Goal: Information Seeking & Learning: Compare options

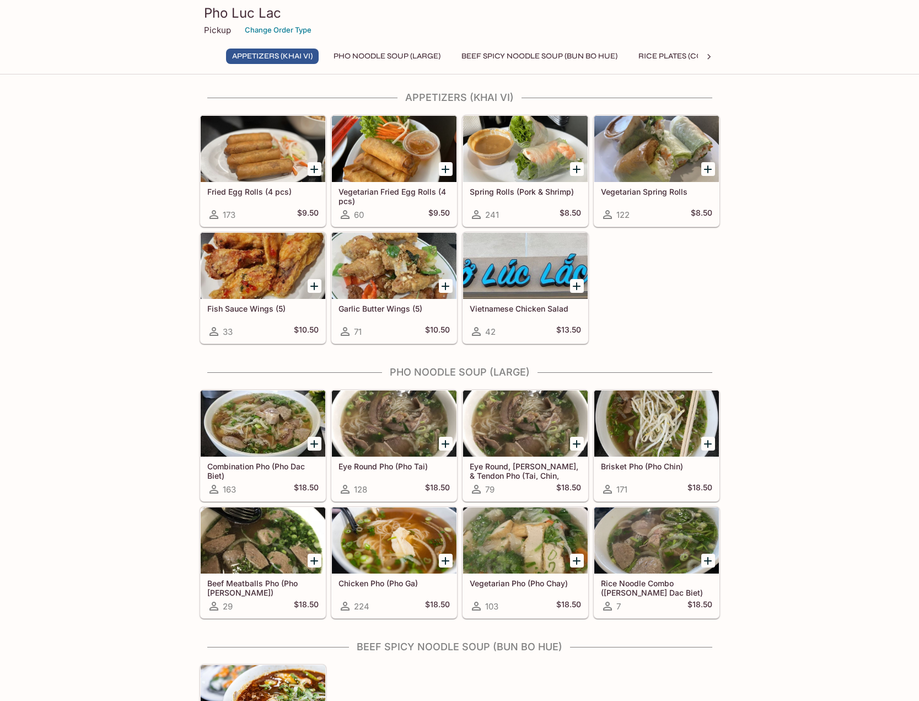
scroll to position [110, 0]
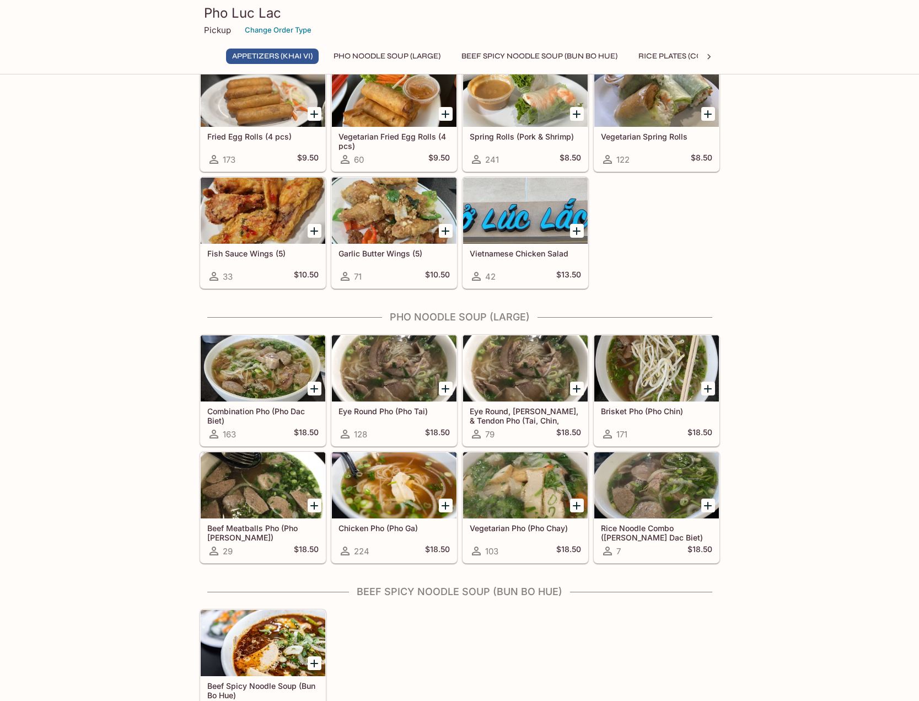
click at [266, 365] on div at bounding box center [263, 368] width 125 height 66
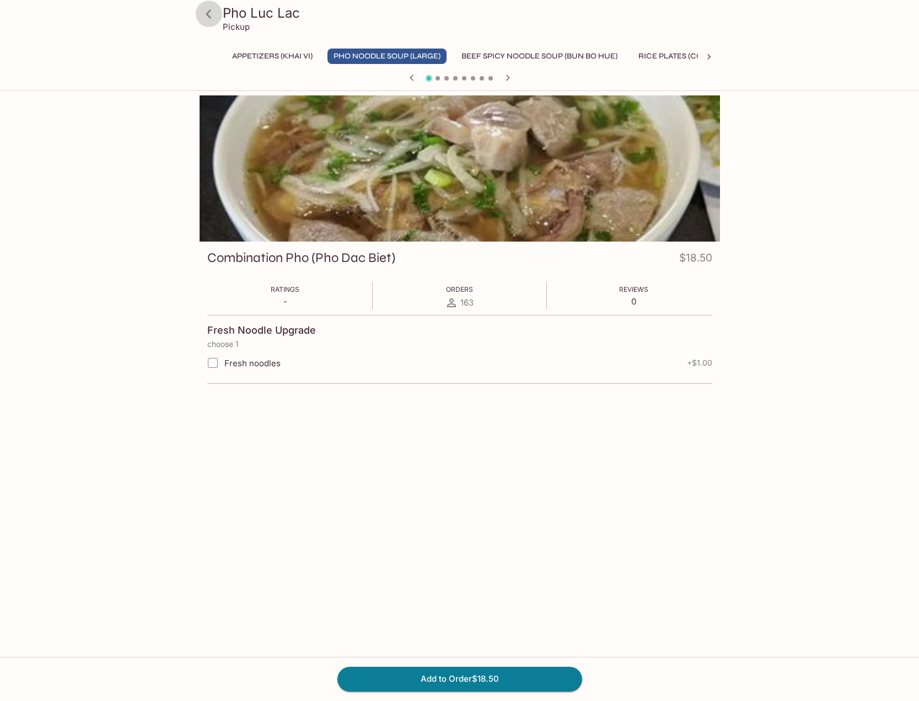
click at [208, 15] on icon at bounding box center [209, 13] width 6 height 9
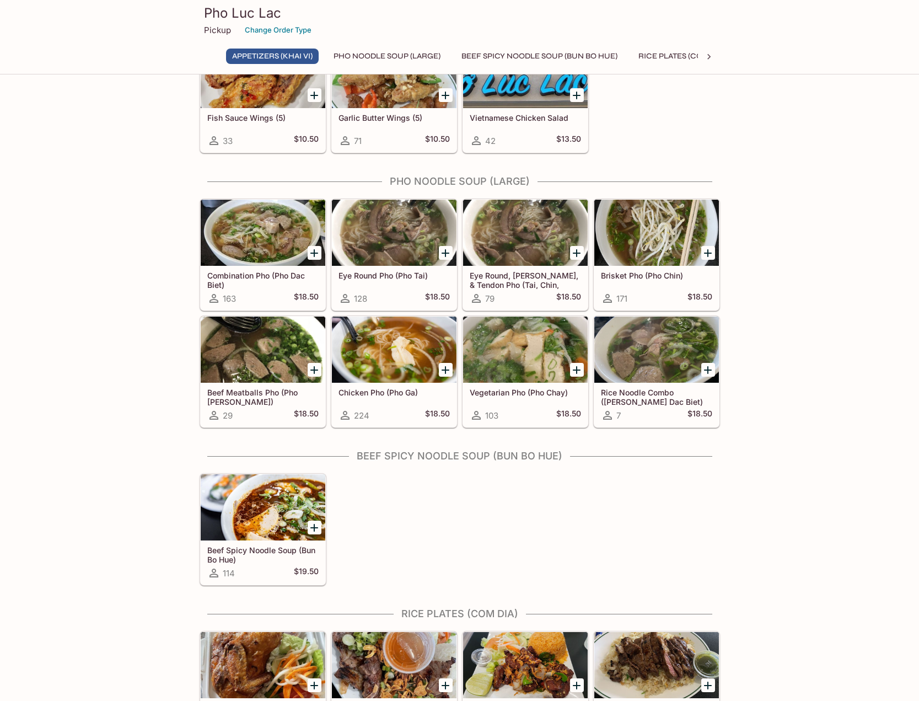
scroll to position [221, 0]
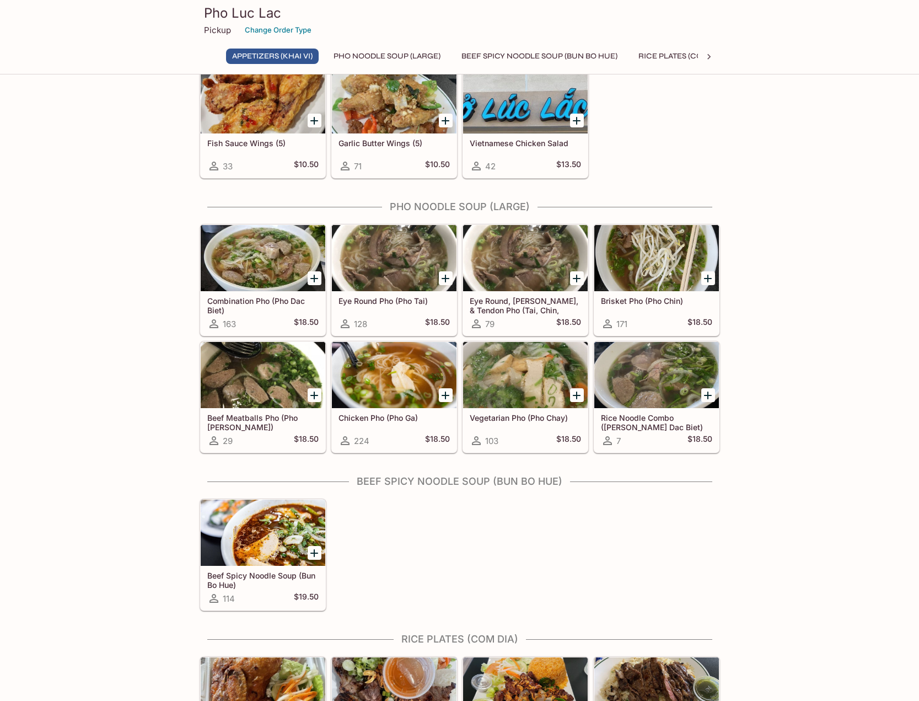
click at [422, 265] on div at bounding box center [394, 258] width 125 height 66
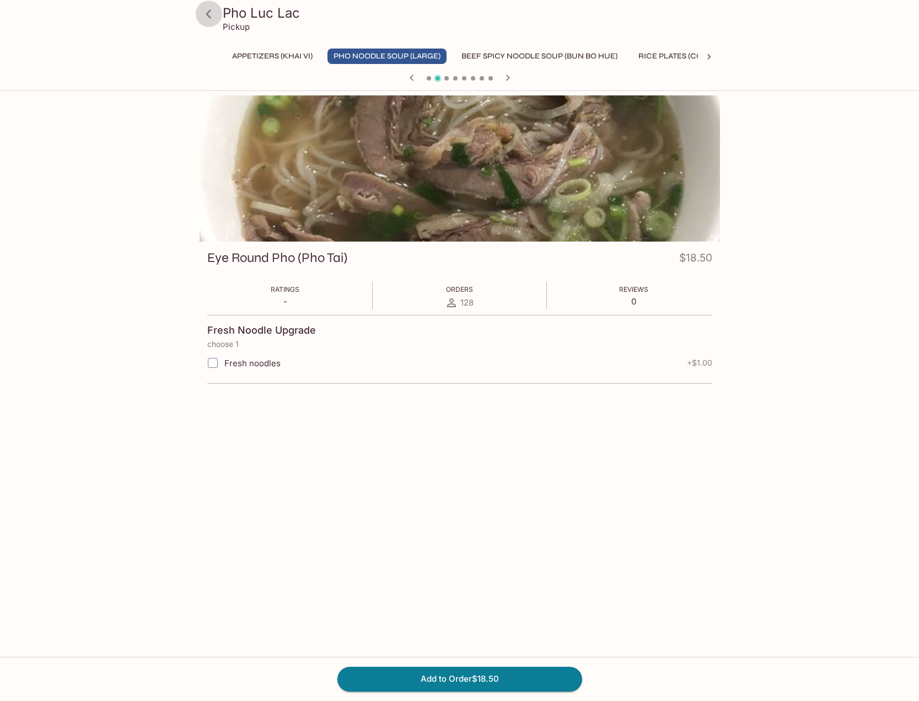
click at [208, 14] on icon at bounding box center [208, 13] width 19 height 19
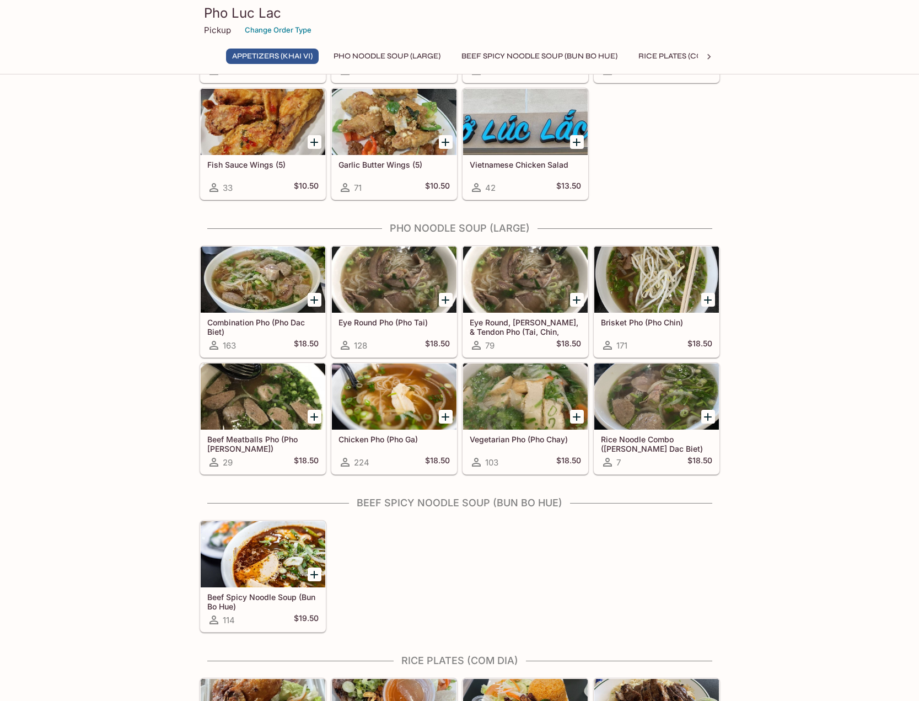
scroll to position [221, 0]
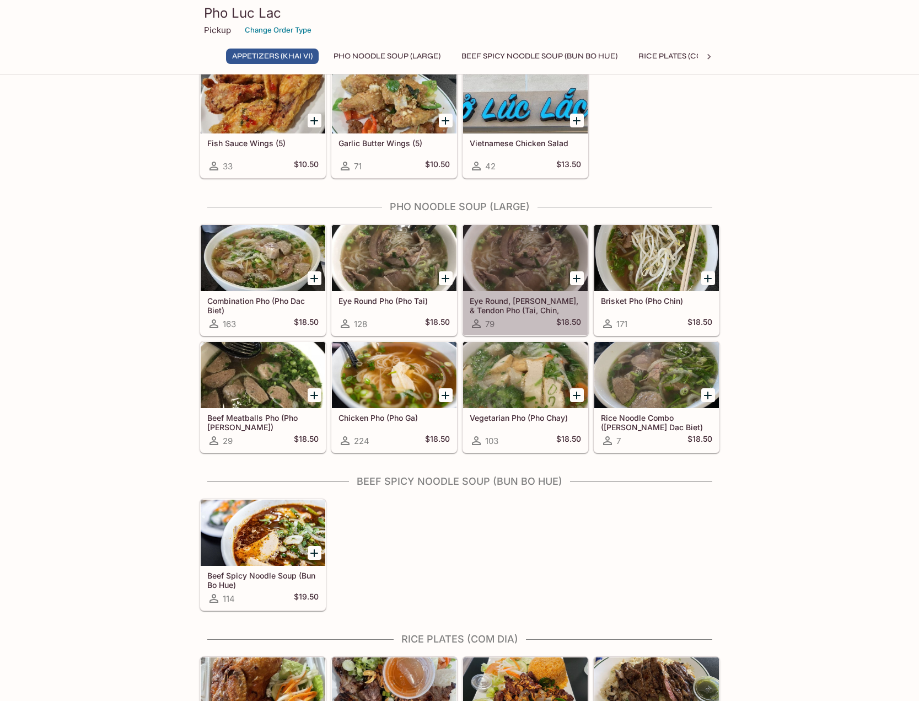
click at [525, 267] on div at bounding box center [525, 258] width 125 height 66
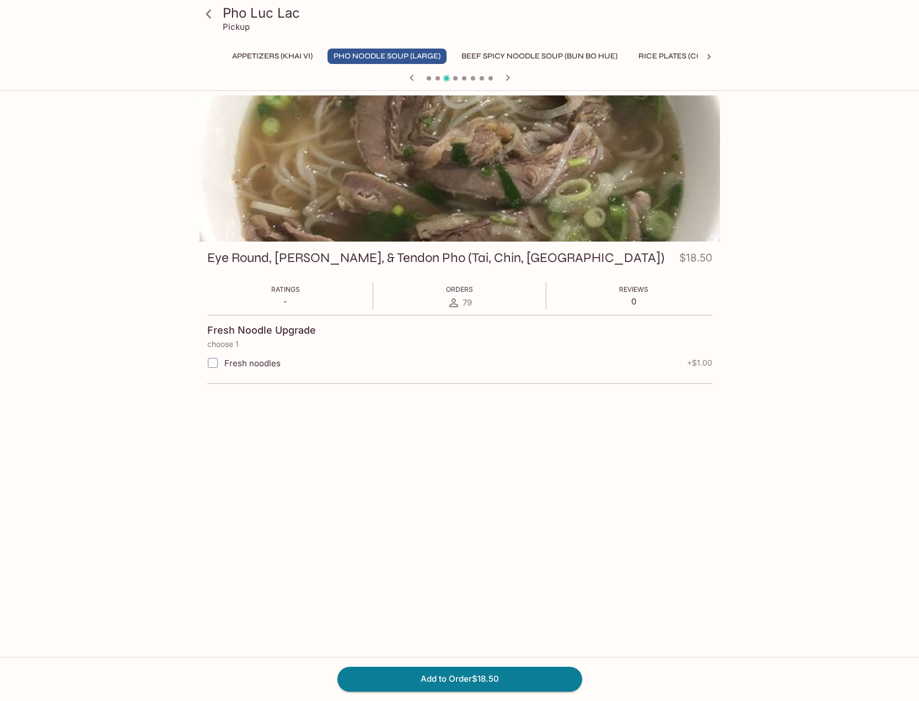
click at [213, 18] on icon at bounding box center [208, 13] width 19 height 19
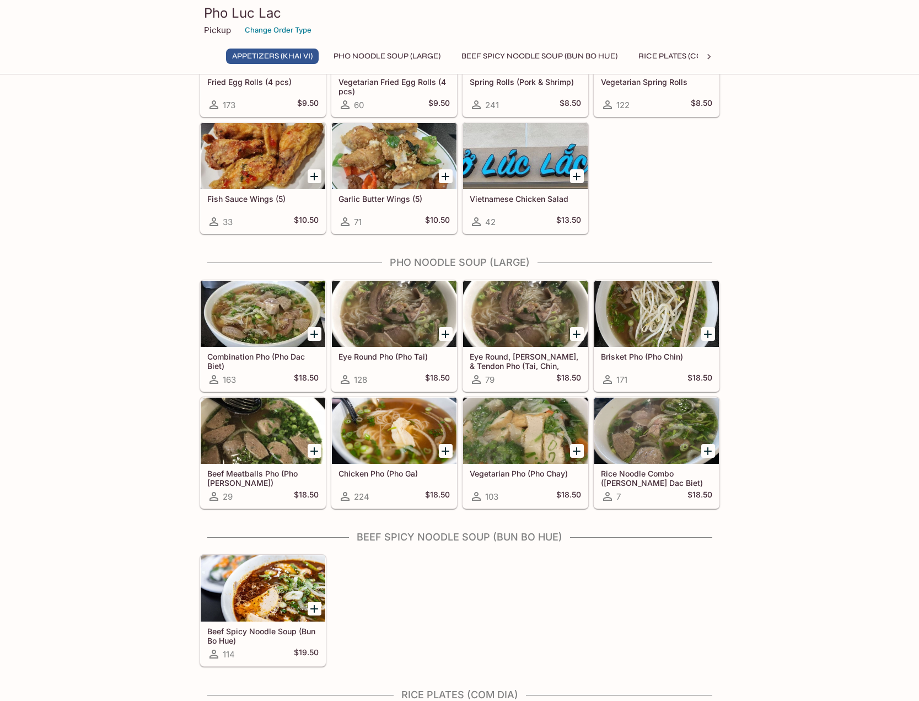
scroll to position [165, 0]
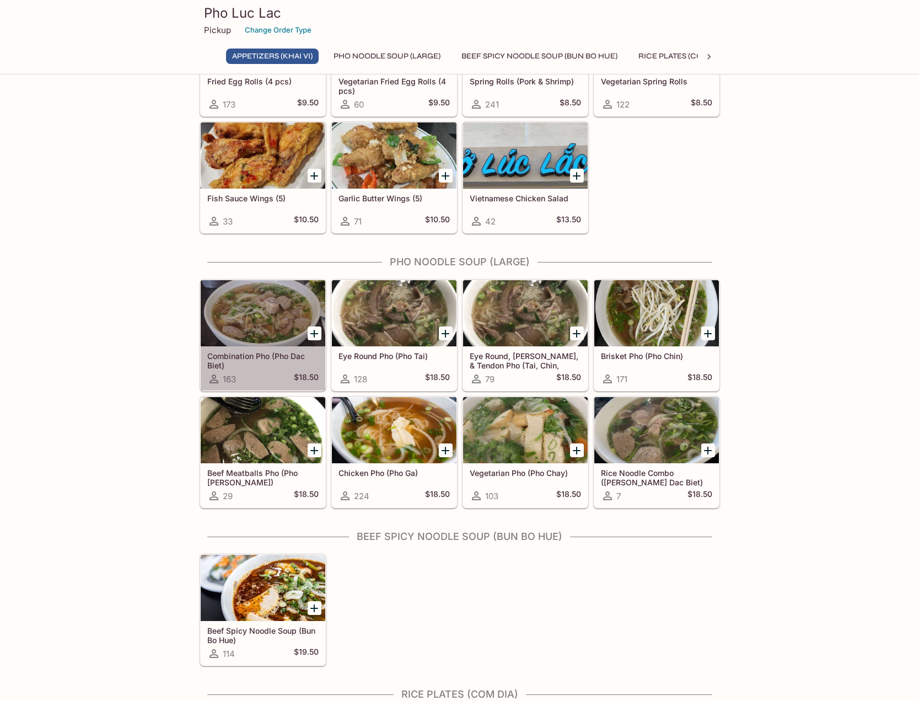
click at [233, 301] on div at bounding box center [263, 313] width 125 height 66
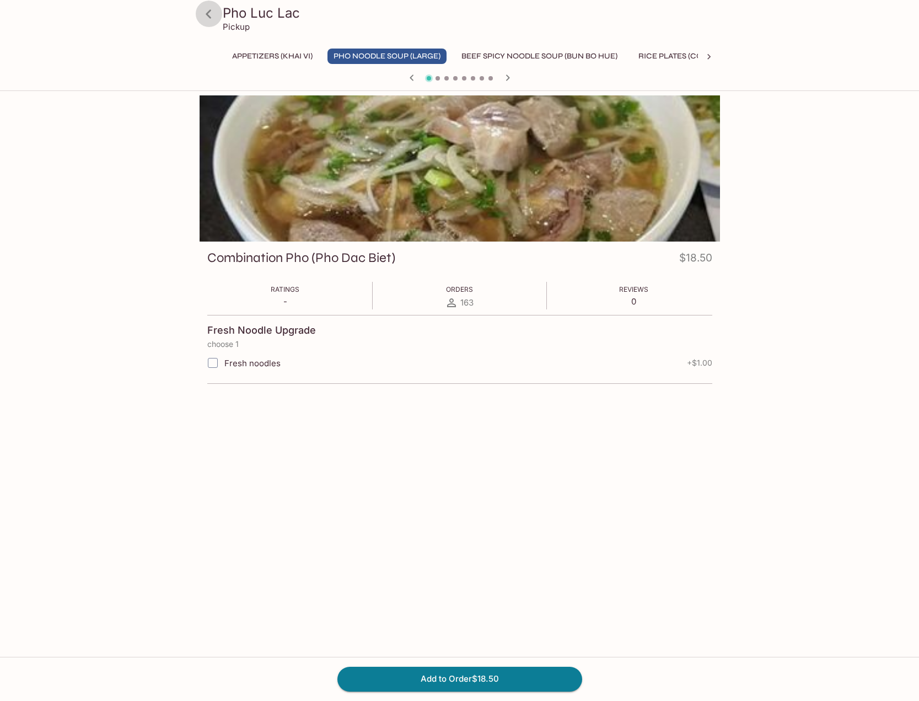
click at [207, 20] on icon at bounding box center [208, 13] width 19 height 19
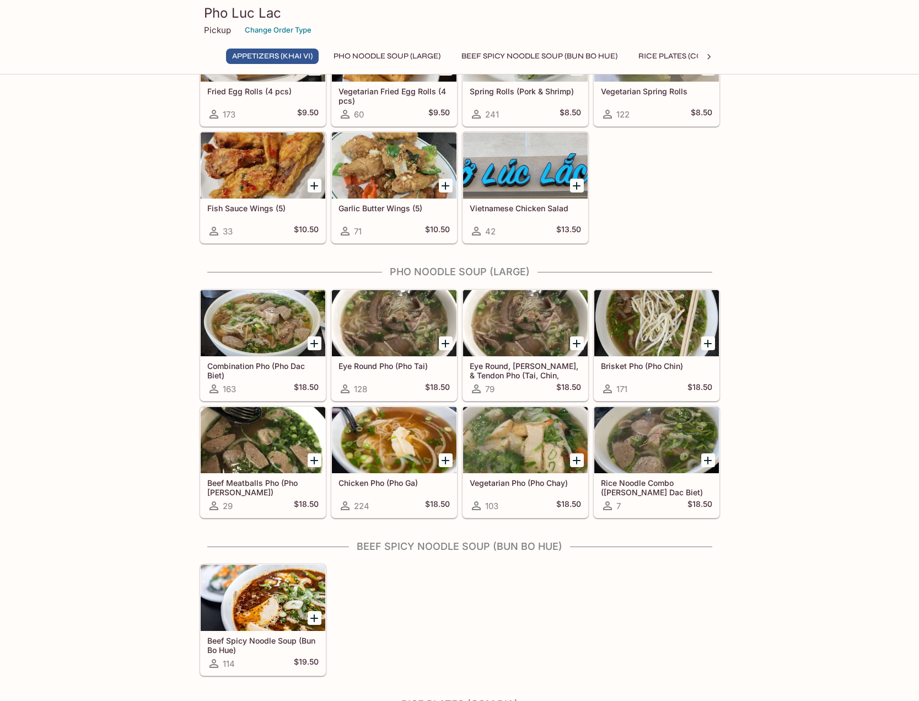
scroll to position [165, 0]
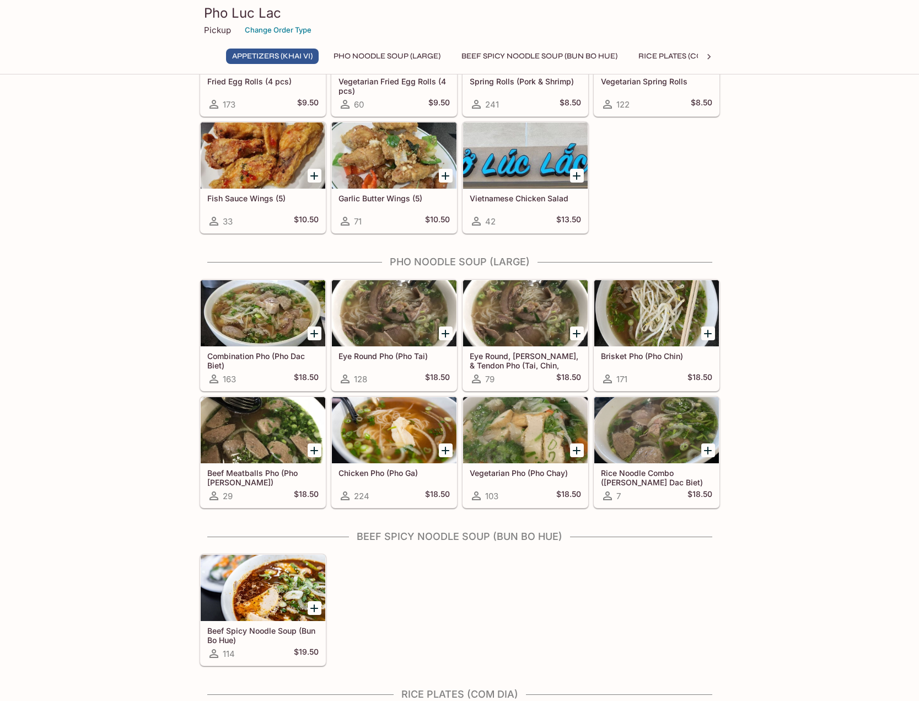
click at [640, 442] on div at bounding box center [657, 430] width 125 height 66
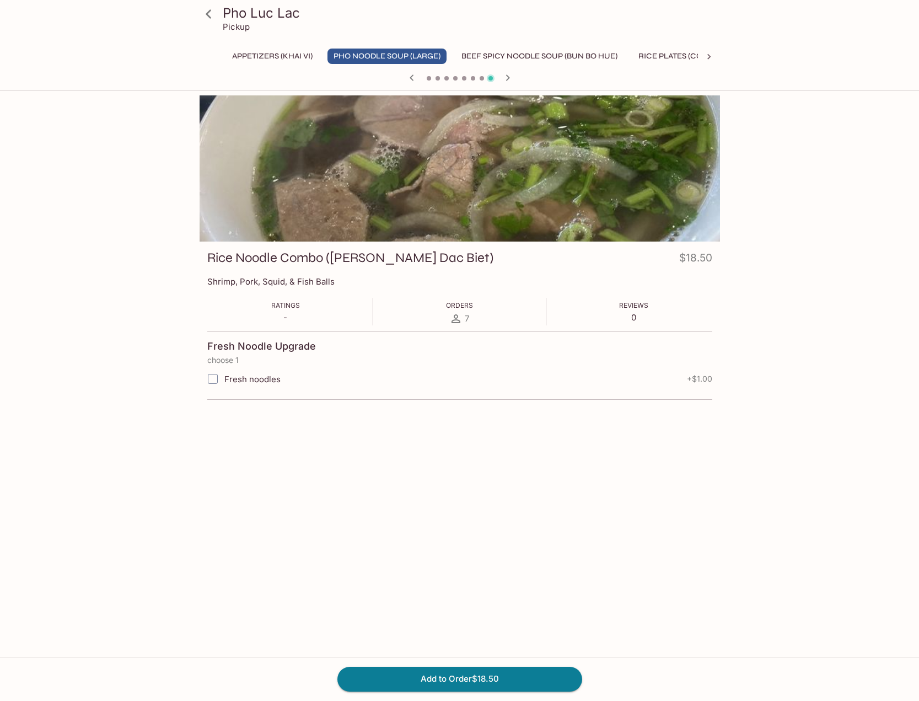
click at [210, 15] on icon at bounding box center [208, 13] width 19 height 19
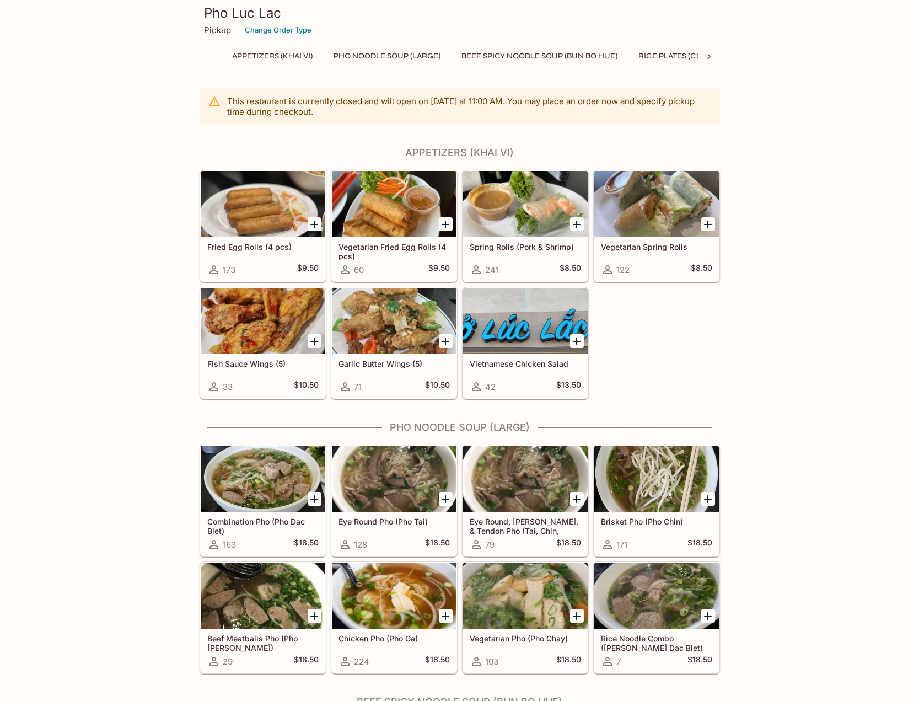
click at [258, 480] on div at bounding box center [263, 479] width 125 height 66
